Goal: Task Accomplishment & Management: Complete application form

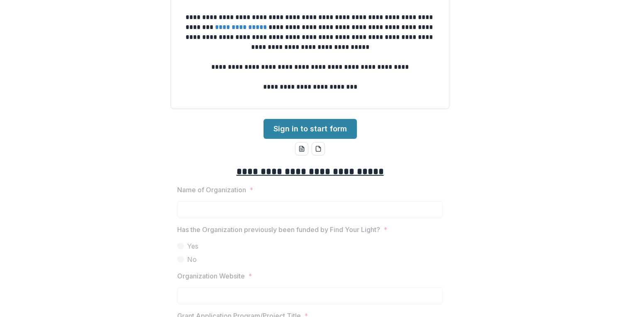
scroll to position [83, 0]
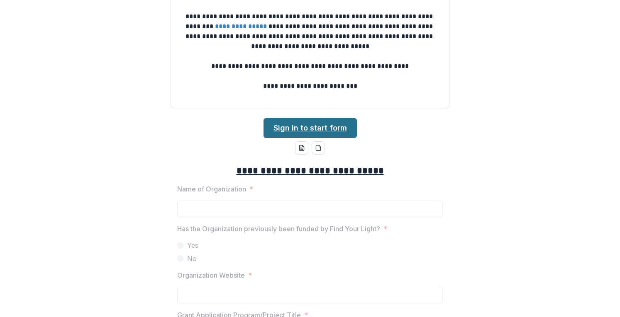
click at [285, 129] on link "Sign in to start form" at bounding box center [309, 128] width 93 height 20
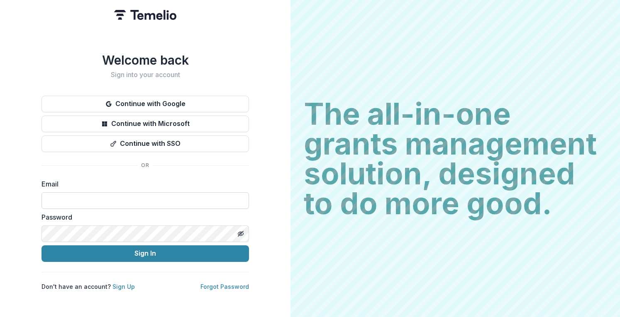
click at [140, 199] on input at bounding box center [144, 200] width 207 height 17
type input "**********"
click at [238, 232] on icon "Toggle password visibility" at bounding box center [240, 233] width 4 height 3
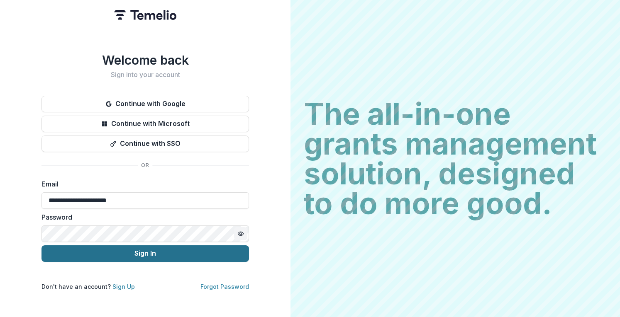
click at [173, 249] on button "Sign In" at bounding box center [144, 254] width 207 height 17
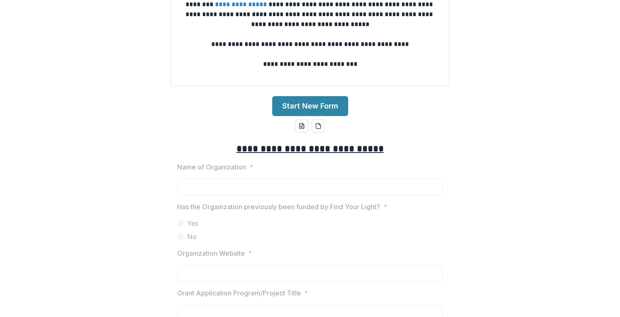
scroll to position [124, 0]
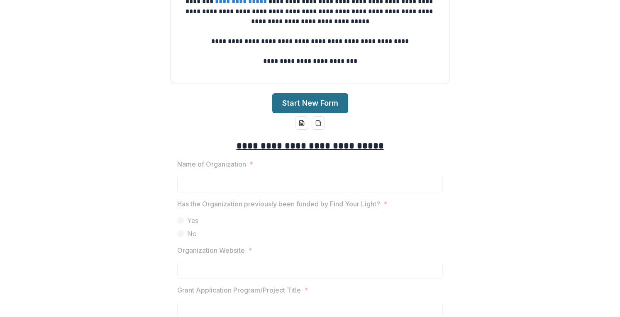
click at [292, 107] on button "Start New Form" at bounding box center [310, 103] width 76 height 20
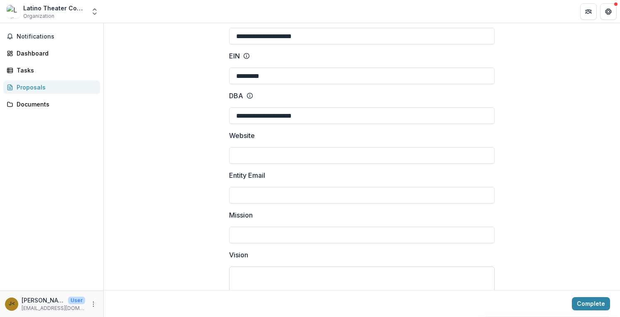
scroll to position [166, 0]
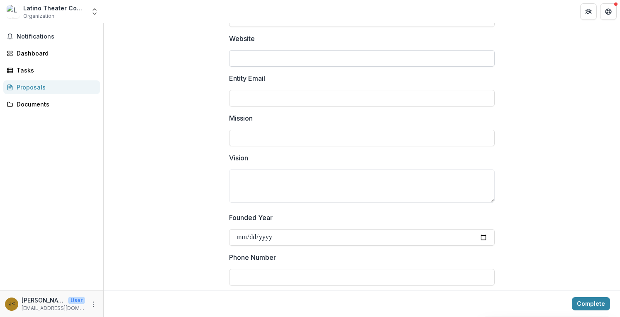
click at [309, 51] on input "Website" at bounding box center [361, 58] width 265 height 17
type input "**********"
paste input "**********"
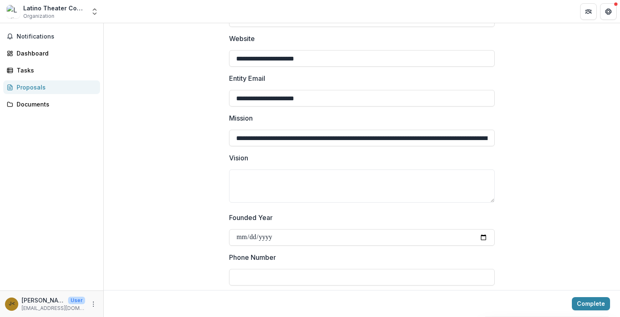
scroll to position [0, 779]
type input "**********"
click at [275, 182] on textarea "Vision" at bounding box center [361, 186] width 265 height 33
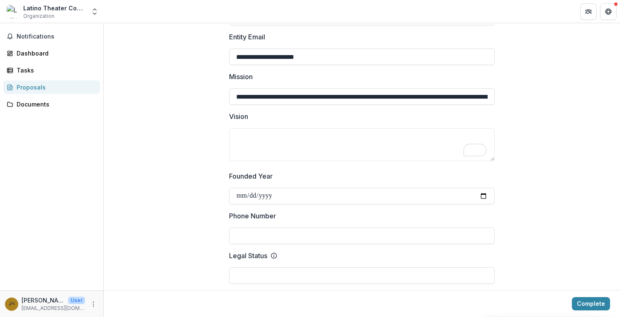
scroll to position [249, 0]
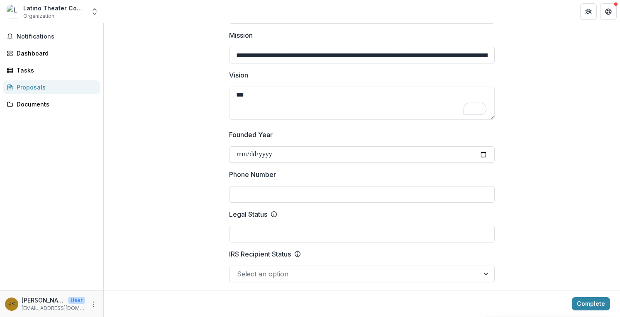
type textarea "***"
click at [284, 199] on input "Phone Number" at bounding box center [361, 194] width 265 height 17
type input "**********"
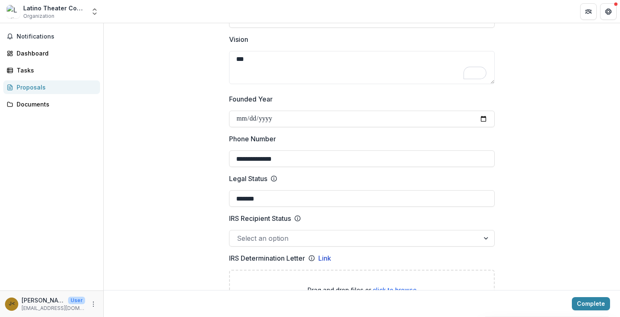
scroll to position [332, 0]
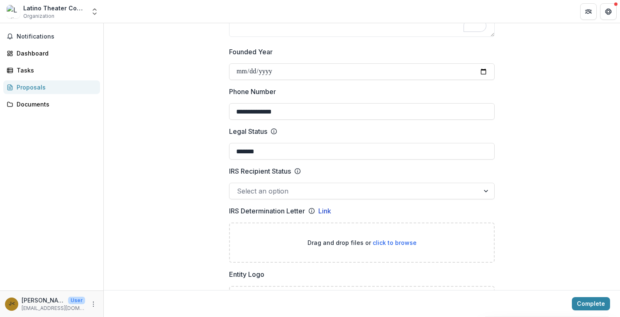
type input "*******"
click at [263, 187] on div at bounding box center [354, 191] width 235 height 12
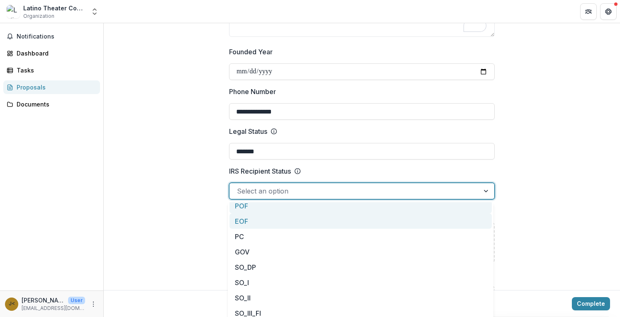
scroll to position [0, 0]
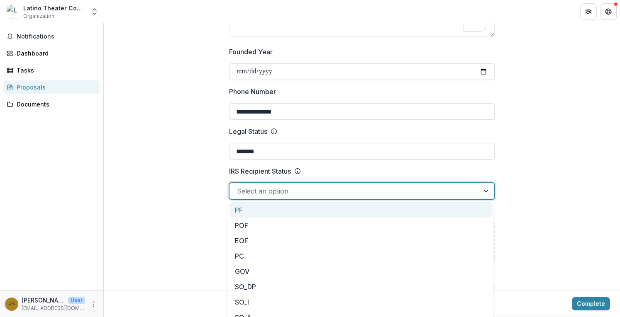
click at [298, 170] on icon at bounding box center [297, 170] width 1 height 1
click at [239, 186] on input "IRS Recipient Status" at bounding box center [238, 191] width 2 height 10
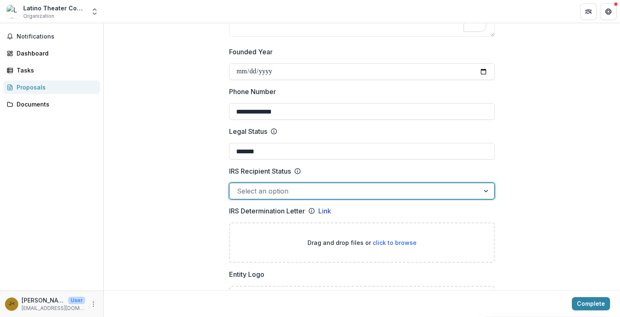
click at [298, 170] on icon at bounding box center [297, 170] width 1 height 1
click at [239, 186] on input "IRS Recipient Status" at bounding box center [238, 191] width 2 height 10
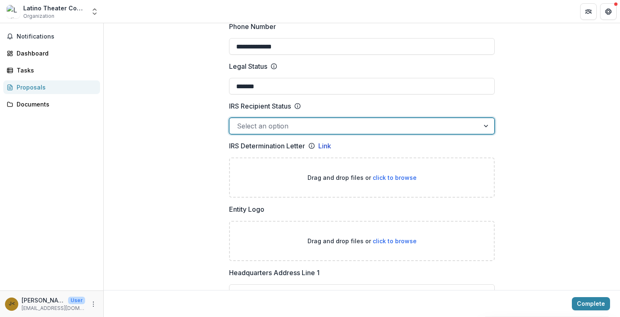
scroll to position [415, 0]
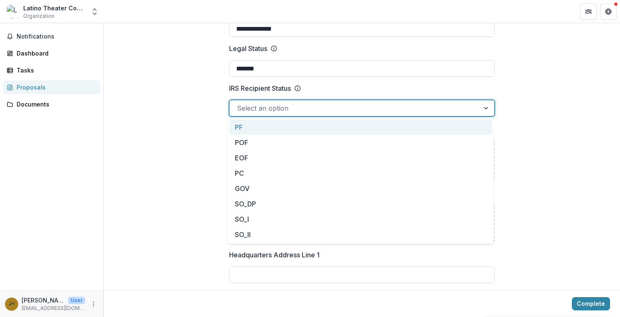
click at [240, 110] on div at bounding box center [354, 108] width 235 height 12
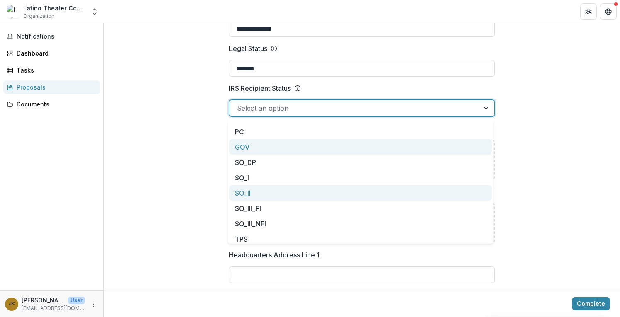
scroll to position [75, 0]
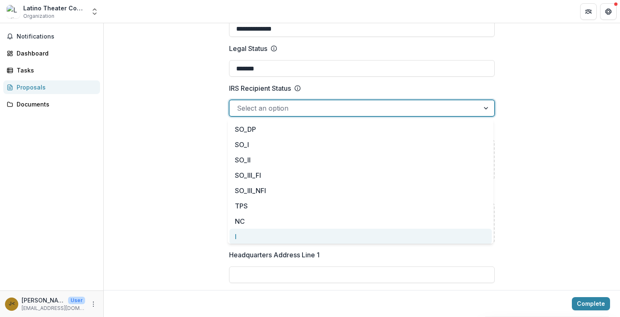
click at [239, 238] on div "I" at bounding box center [360, 236] width 262 height 15
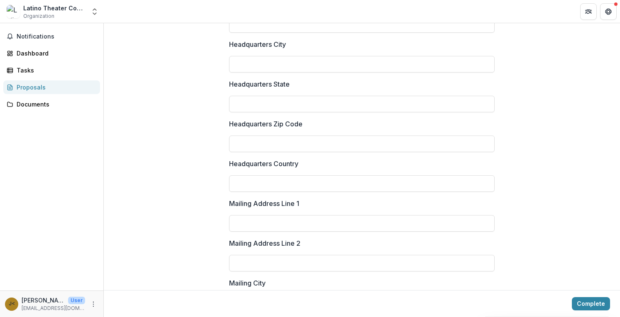
scroll to position [0, 0]
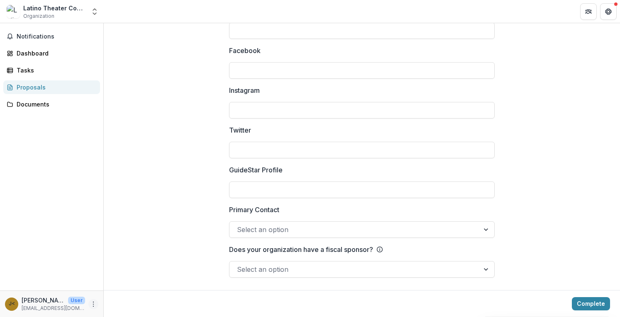
click at [93, 304] on circle "More" at bounding box center [93, 304] width 0 height 0
click at [584, 305] on button "Complete" at bounding box center [591, 303] width 38 height 13
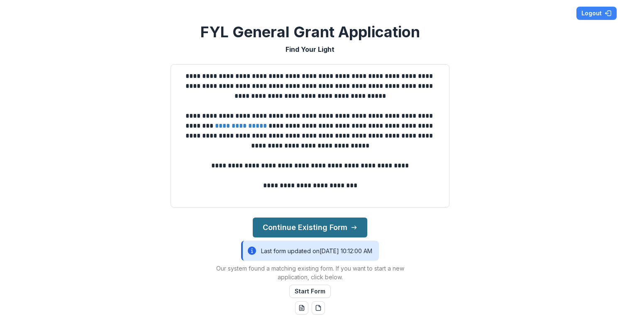
click at [284, 230] on button "Continue Existing Form" at bounding box center [310, 228] width 114 height 20
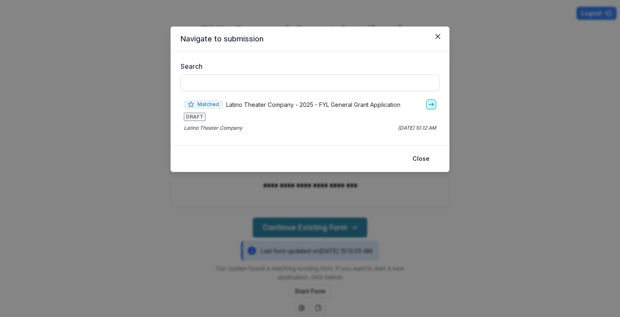
click at [434, 104] on icon "go-to" at bounding box center [431, 104] width 7 height 7
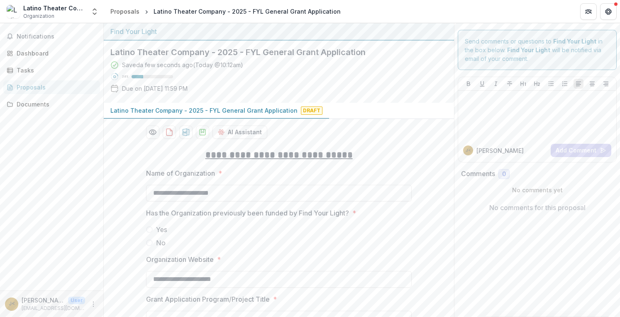
click at [206, 112] on p "Latino Theater Company - 2025 - FYL General Grant Application" at bounding box center [203, 110] width 187 height 9
click at [46, 84] on div "Proposals" at bounding box center [55, 87] width 77 height 9
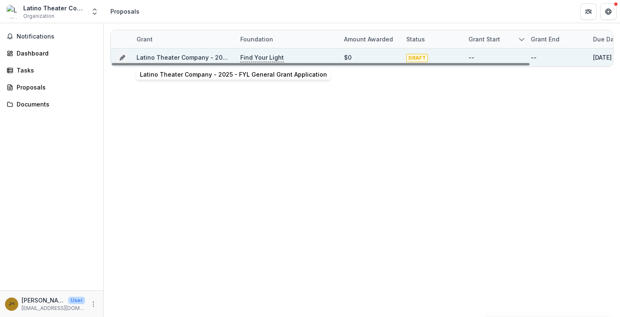
click at [159, 56] on link "Latino Theater Company - 2025 - FYL General Grant Application" at bounding box center [229, 57] width 187 height 7
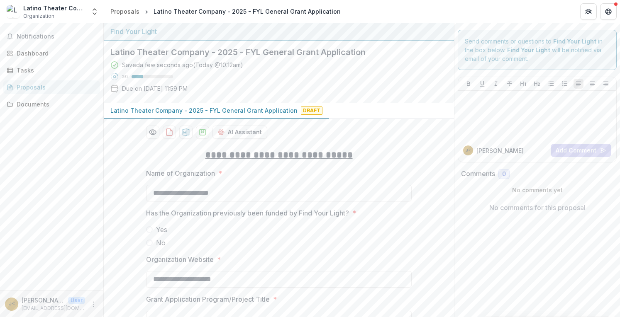
click at [149, 243] on span at bounding box center [149, 243] width 7 height 7
click at [131, 10] on div "Proposals" at bounding box center [124, 11] width 29 height 9
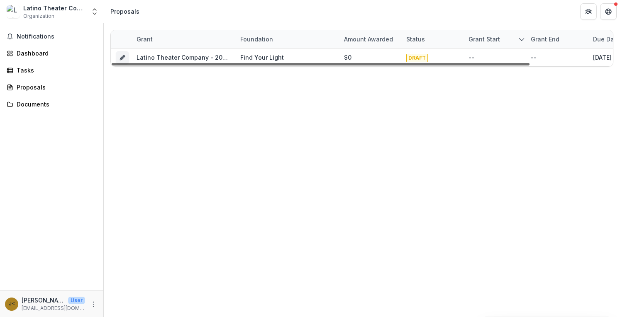
drag, startPoint x: 506, startPoint y: 65, endPoint x: 328, endPoint y: 65, distance: 177.5
click at [350, 65] on div at bounding box center [321, 64] width 418 height 2
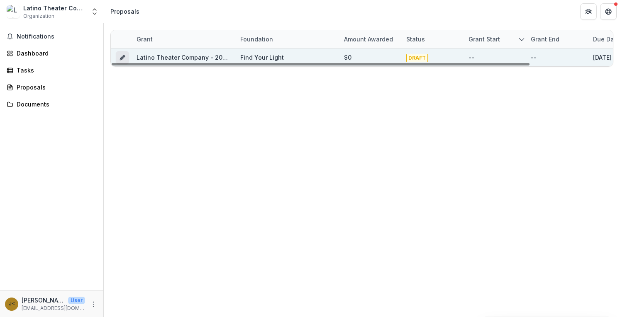
click at [124, 57] on icon "Grant a188f414-7937-4737-9d00-e6ca8ff0aeb1" at bounding box center [122, 57] width 7 height 7
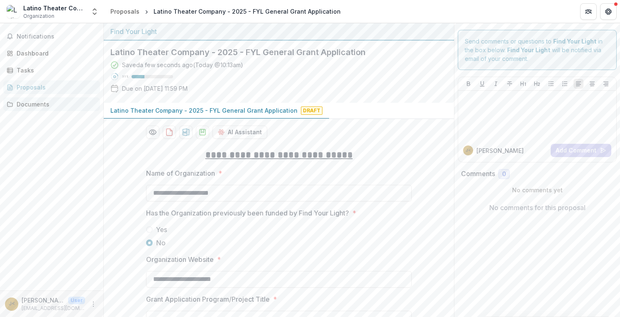
click at [34, 101] on div "Documents" at bounding box center [55, 104] width 77 height 9
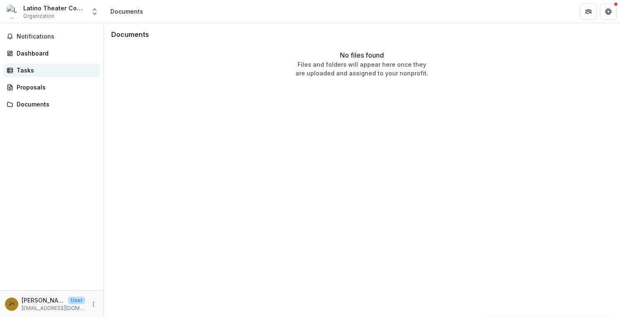
click at [28, 70] on div "Tasks" at bounding box center [55, 70] width 77 height 9
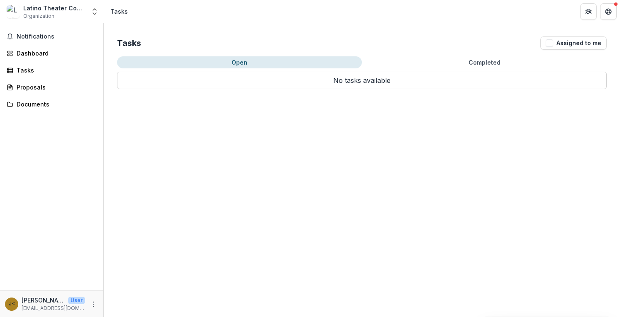
click at [33, 94] on div "Notifications Dashboard Tasks Proposals Documents" at bounding box center [51, 157] width 103 height 268
click at [33, 89] on div "Proposals" at bounding box center [55, 87] width 77 height 9
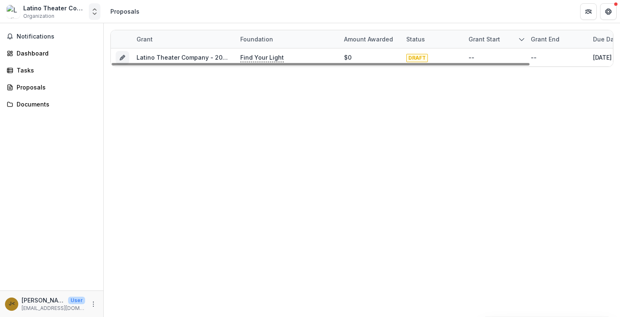
click at [94, 13] on icon "Open entity switcher" at bounding box center [94, 11] width 8 height 8
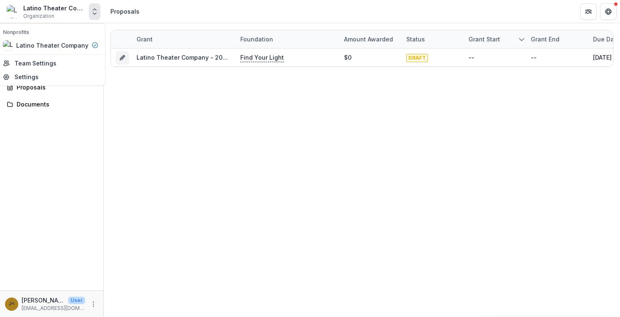
click at [94, 13] on icon "Open entity switcher" at bounding box center [94, 11] width 8 height 8
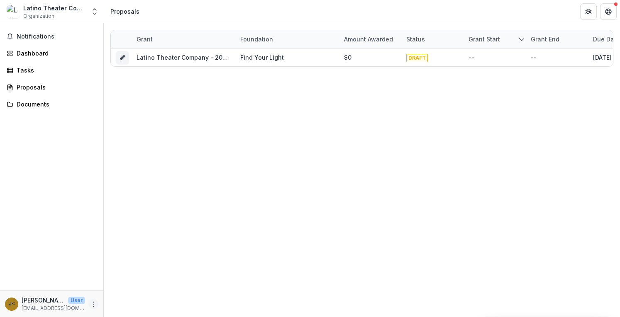
click at [95, 305] on icon "More" at bounding box center [93, 304] width 7 height 7
click at [117, 289] on link "Settings" at bounding box center [148, 287] width 89 height 14
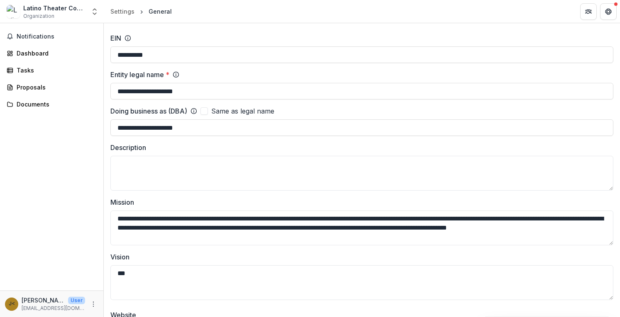
scroll to position [83, 0]
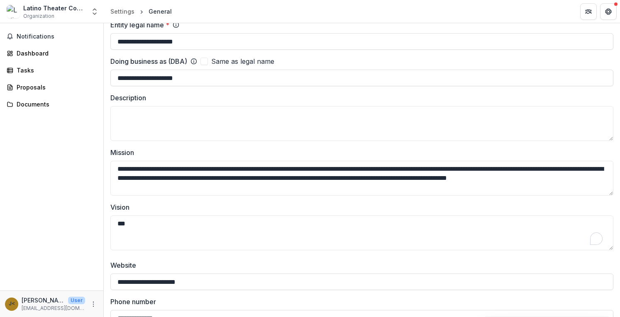
click at [82, 221] on main "**********" at bounding box center [310, 170] width 620 height 294
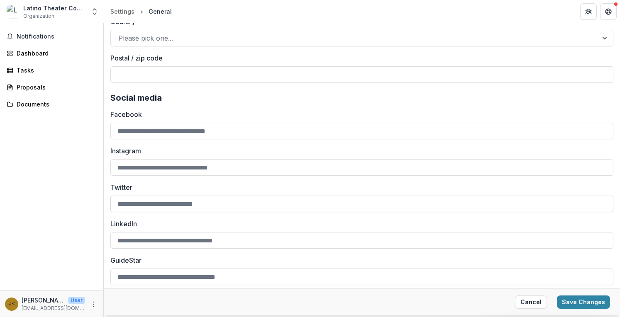
scroll to position [813, 0]
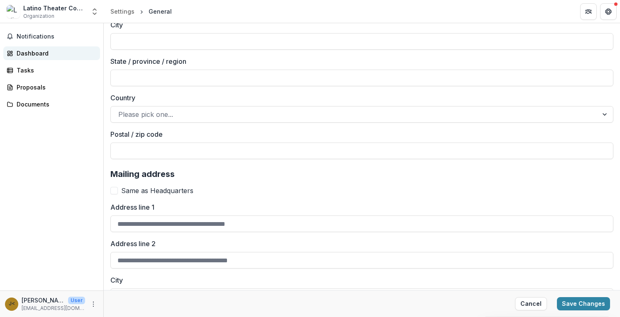
click at [39, 56] on div "Dashboard" at bounding box center [55, 53] width 77 height 9
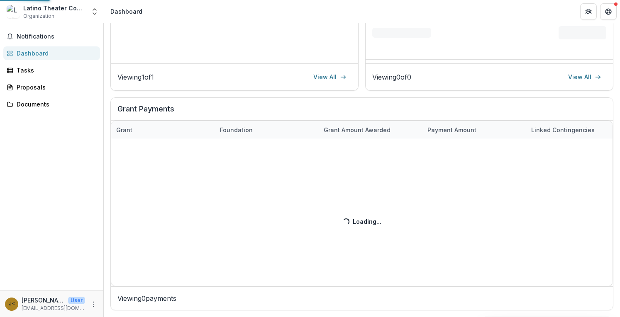
scroll to position [208, 0]
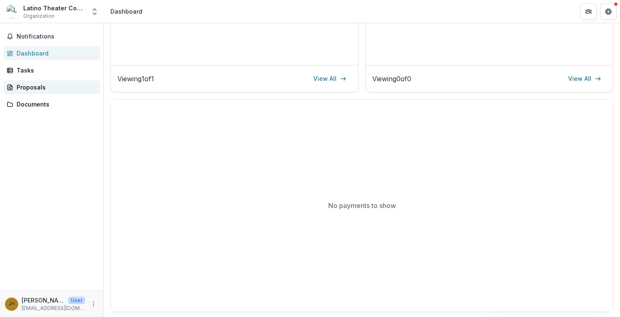
click at [50, 90] on div "Proposals" at bounding box center [55, 87] width 77 height 9
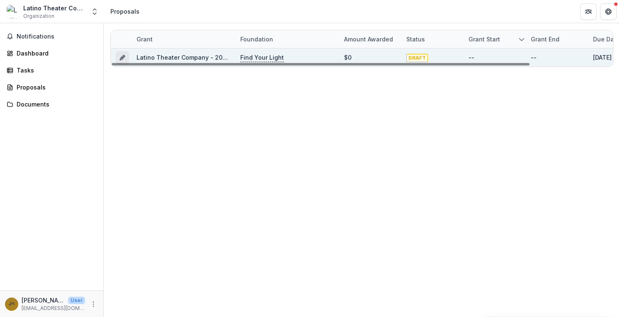
click at [119, 58] on icon "Grant a188f414-7937-4737-9d00-e6ca8ff0aeb1" at bounding box center [122, 57] width 7 height 7
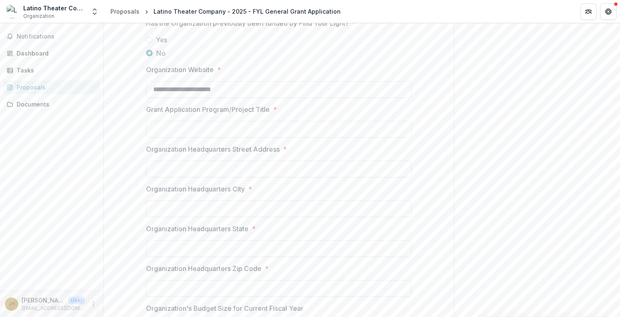
scroll to position [207, 0]
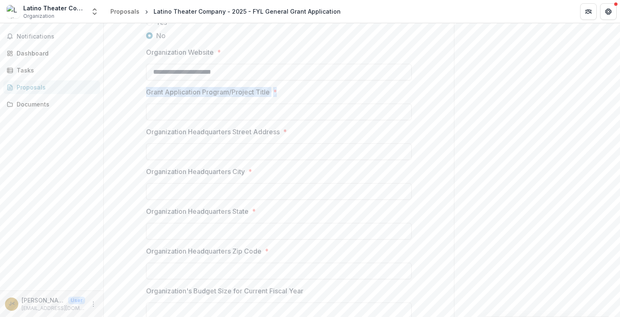
drag, startPoint x: 141, startPoint y: 93, endPoint x: 280, endPoint y: 91, distance: 138.5
copy label "Grant Application Program/Project Title *"
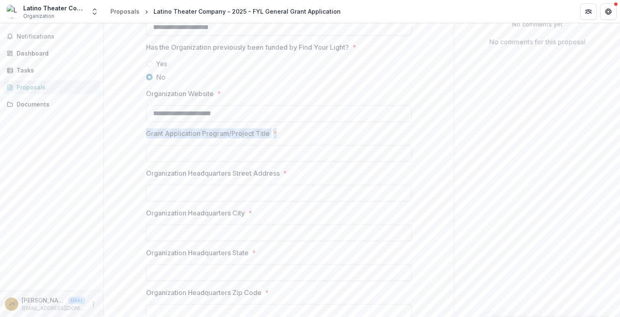
scroll to position [0, 0]
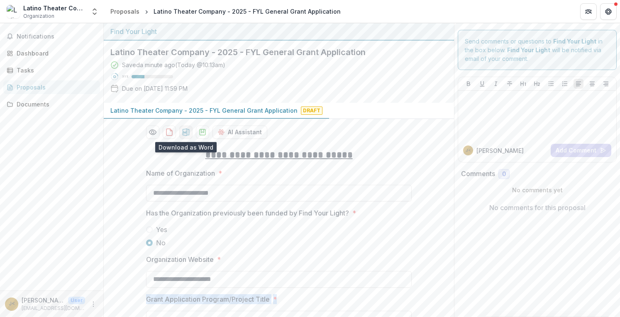
click at [188, 132] on icon "download-proposal" at bounding box center [186, 132] width 8 height 8
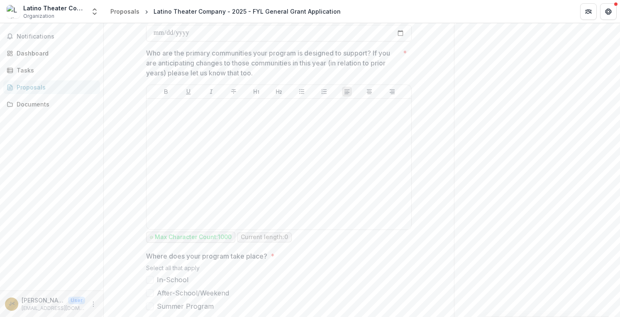
scroll to position [1078, 0]
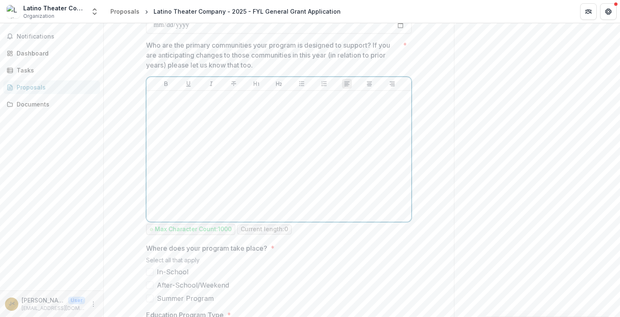
click at [237, 117] on div at bounding box center [279, 156] width 258 height 124
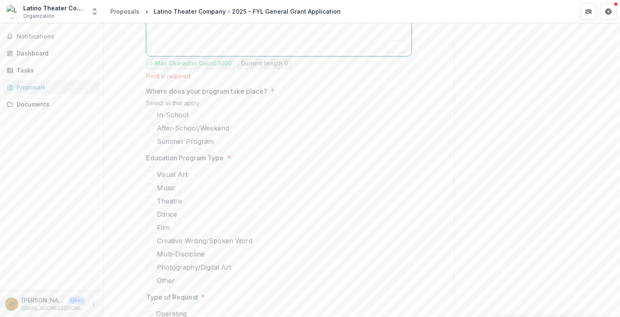
scroll to position [1286, 0]
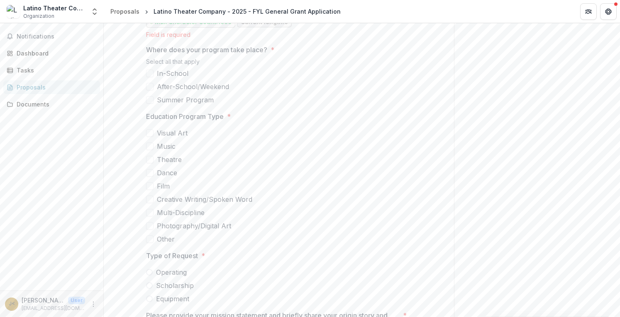
click at [195, 92] on span "After-School/Weekend" at bounding box center [193, 87] width 72 height 10
click at [198, 105] on span "Summer Program" at bounding box center [185, 100] width 57 height 10
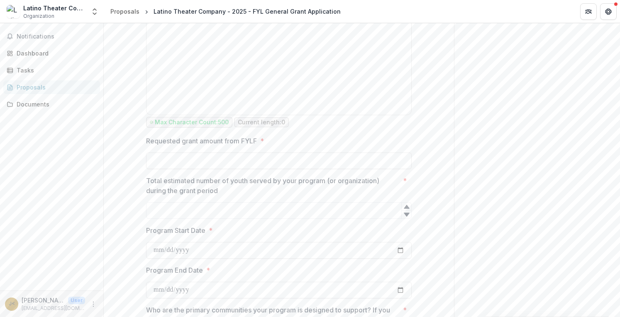
scroll to position [663, 0]
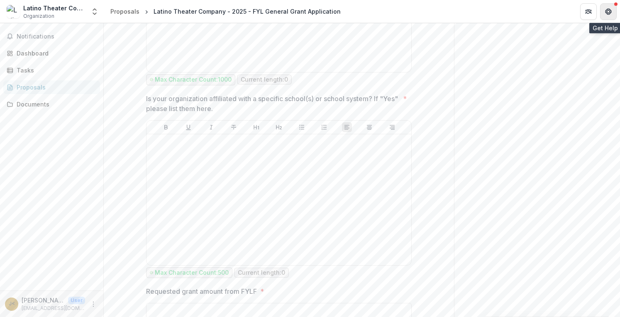
click at [607, 11] on icon "Get Help" at bounding box center [608, 11] width 7 height 7
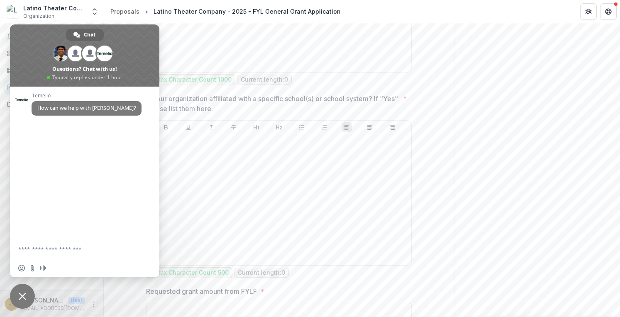
click at [21, 296] on span "Close chat" at bounding box center [22, 296] width 7 height 7
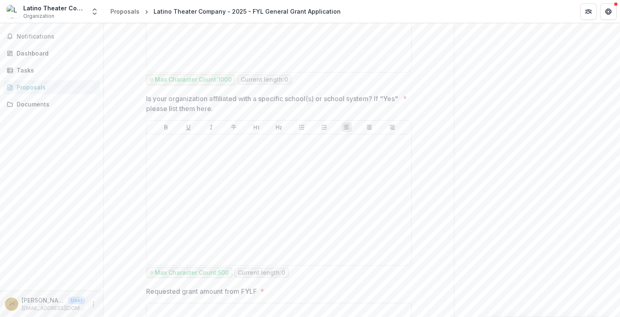
click at [46, 301] on p "[PERSON_NAME] <[EMAIL_ADDRESS][DOMAIN_NAME]>" at bounding box center [43, 300] width 43 height 9
click at [92, 307] on icon "More" at bounding box center [93, 304] width 7 height 7
click at [117, 301] on button "Logout" at bounding box center [148, 301] width 89 height 14
